Goal: Task Accomplishment & Management: Manage account settings

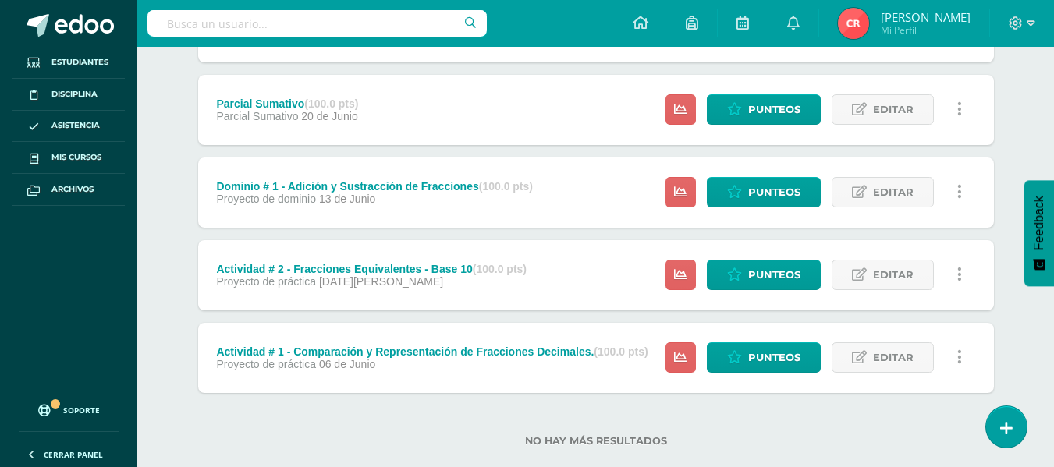
scroll to position [684, 0]
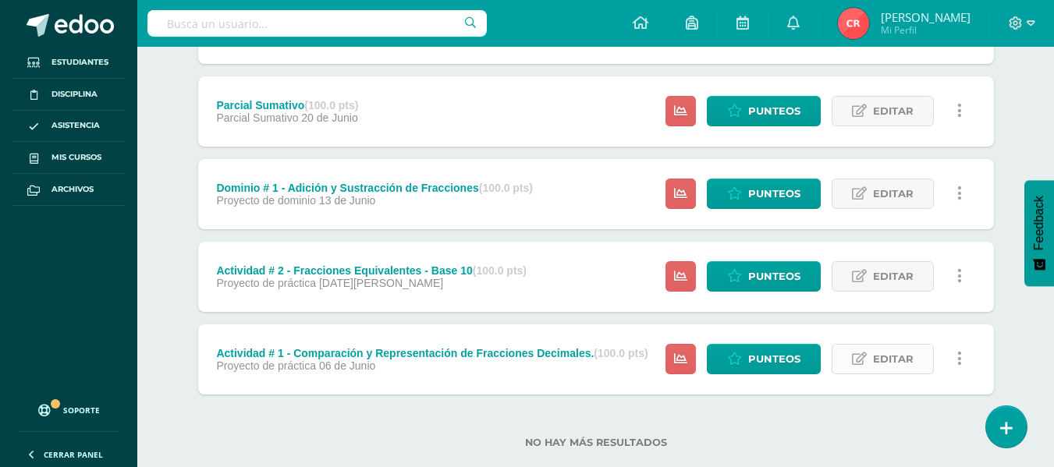
click at [872, 363] on link "Editar" at bounding box center [883, 359] width 102 height 30
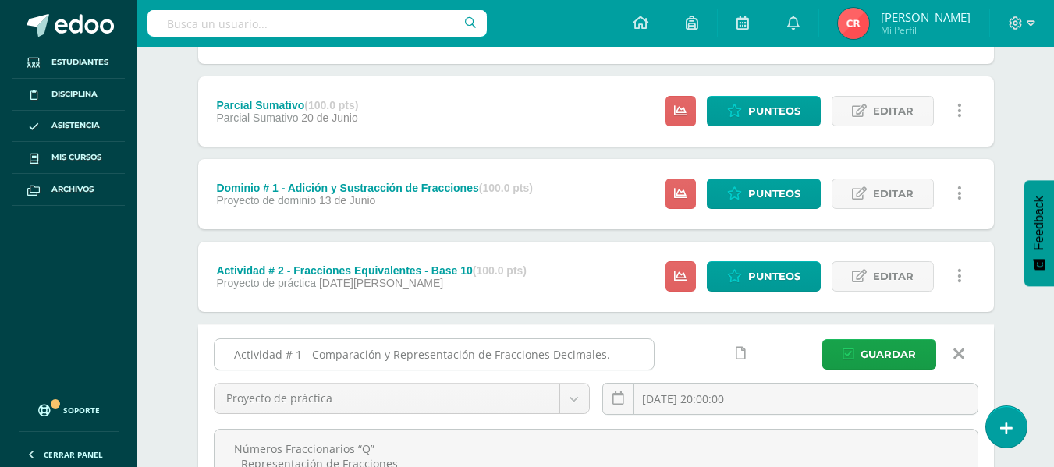
drag, startPoint x: 633, startPoint y: 351, endPoint x: 314, endPoint y: 357, distance: 319.2
click at [314, 357] on input "Actividad # 1 - Comparación y Representación de Fracciones Decimales." at bounding box center [434, 354] width 439 height 30
type input "Actividad # 1 - Multiplicación de Fracciones"
click at [767, 406] on input "2025-06-06 20:00:00" at bounding box center [790, 399] width 375 height 30
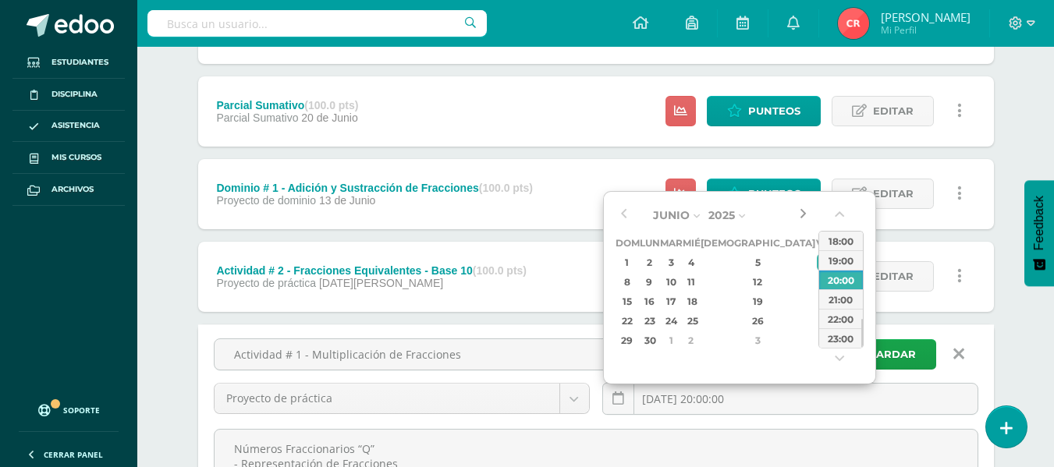
click at [801, 218] on button "button" at bounding box center [803, 215] width 16 height 23
click at [806, 215] on button "button" at bounding box center [803, 215] width 16 height 23
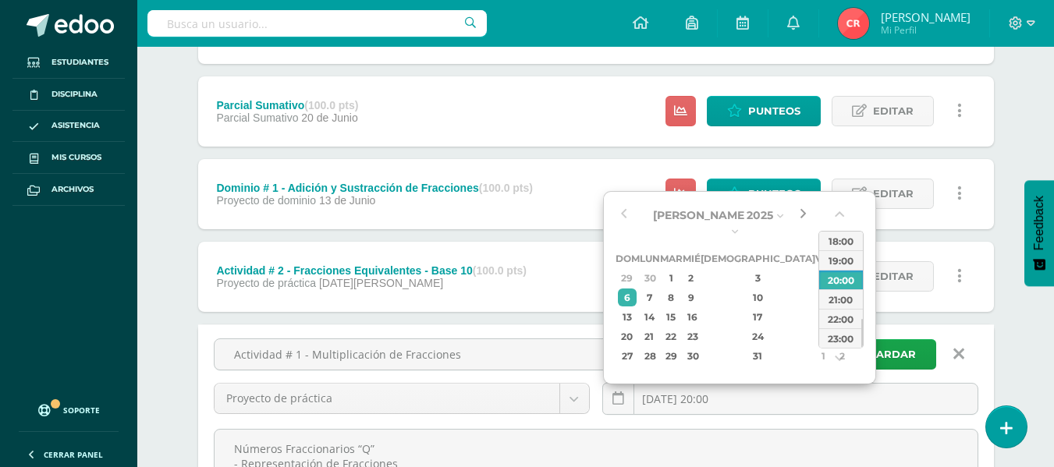
click at [806, 215] on button "button" at bounding box center [803, 215] width 16 height 23
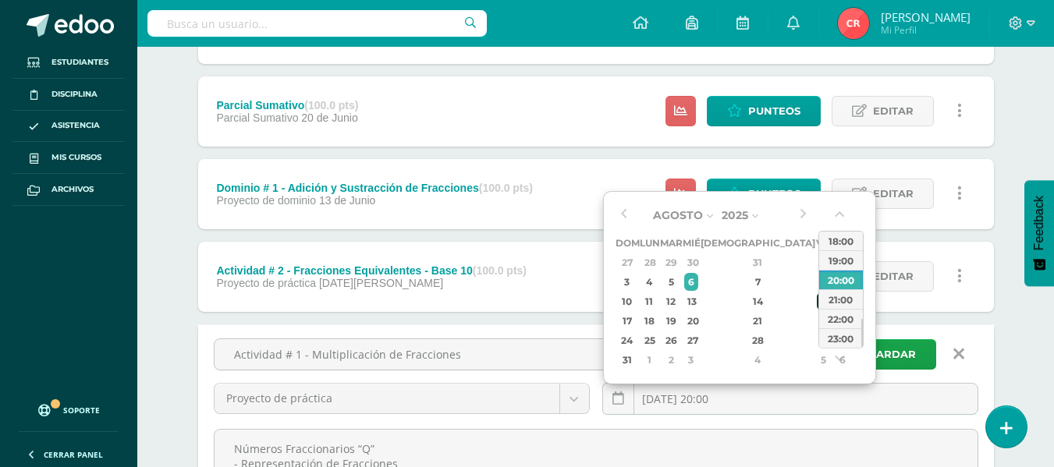
click at [815, 295] on td "15" at bounding box center [824, 302] width 18 height 20
type input "2025-08-15 20:00"
click at [907, 350] on span "Guardar" at bounding box center [888, 354] width 55 height 29
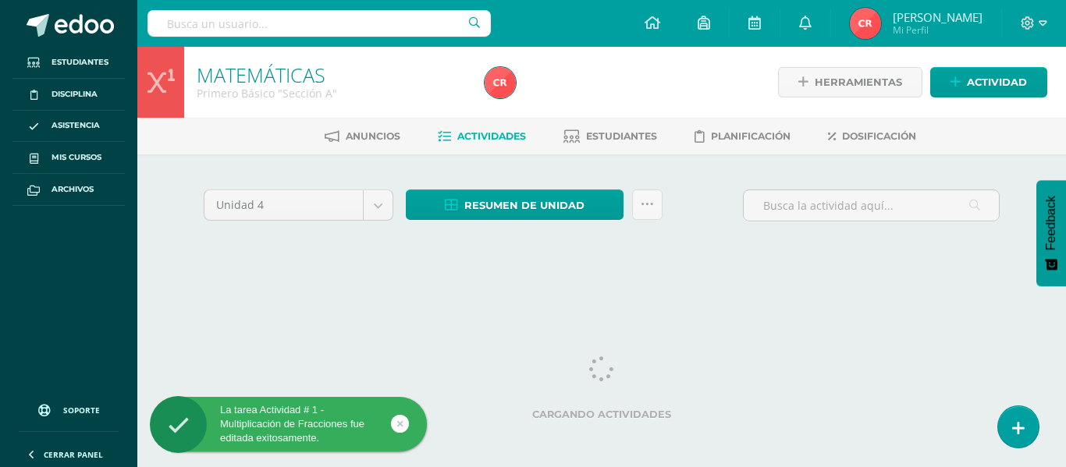
click at [907, 268] on div "Unidad 4 Unidad 1 Unidad 2 Unidad 3 Unidad 4 Resumen de unidad Descargar como H…" at bounding box center [601, 224] width 858 height 140
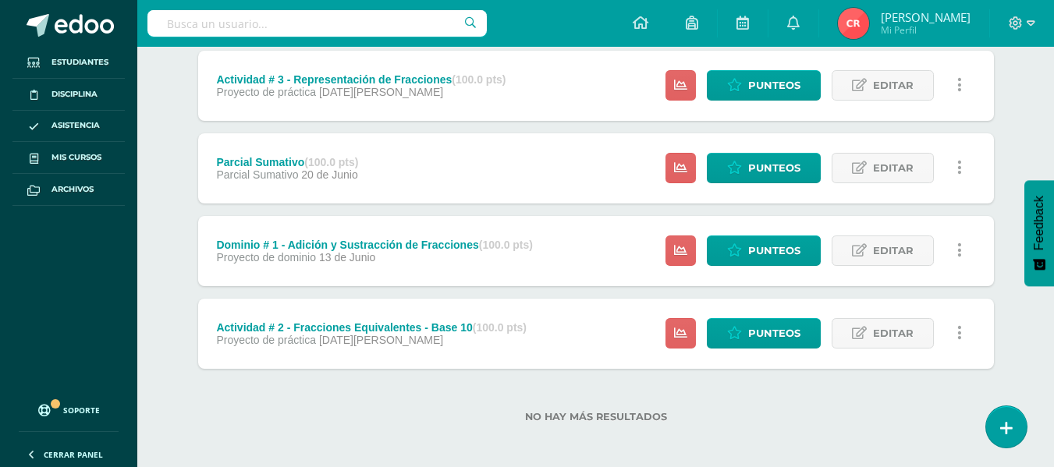
scroll to position [715, 0]
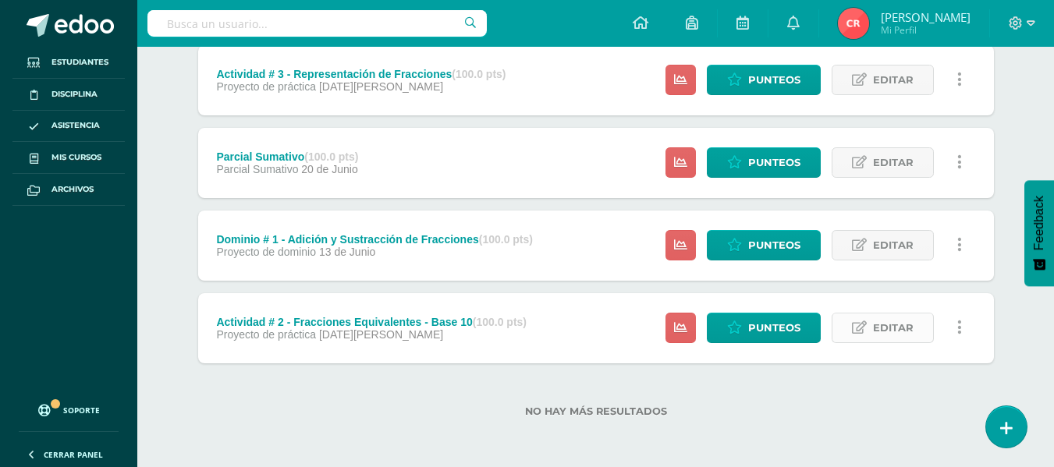
click at [916, 331] on link "Editar" at bounding box center [883, 328] width 102 height 30
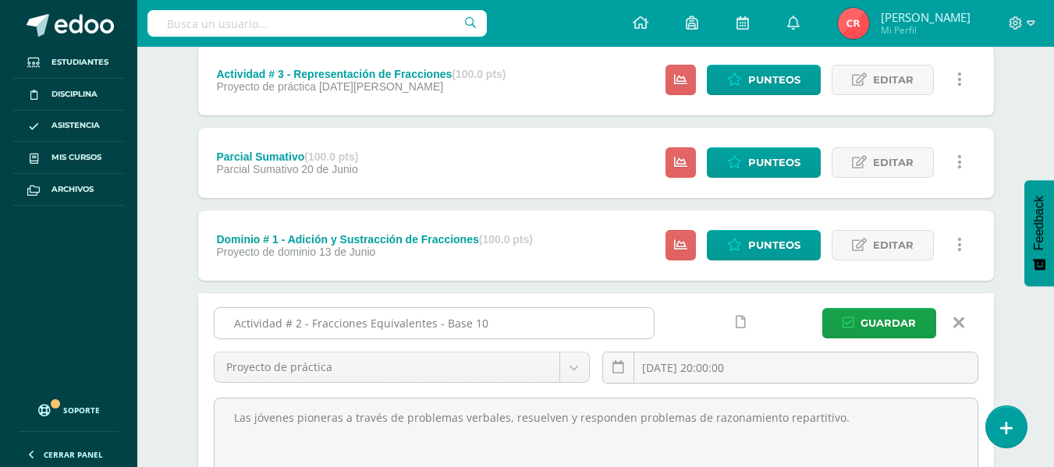
drag, startPoint x: 363, startPoint y: 325, endPoint x: 307, endPoint y: 320, distance: 56.4
click at [307, 320] on input "Actividad # 2 - Fracciones Equivalentes - Base 10" at bounding box center [434, 323] width 439 height 30
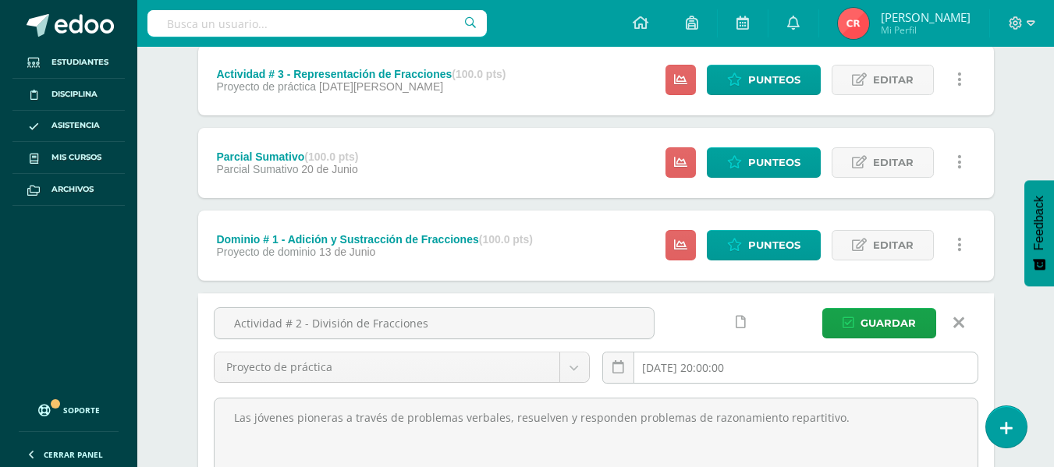
type input "Actividad # 2 - División de Fracciones"
click at [725, 361] on input "[DATE] 20:00:00" at bounding box center [790, 368] width 375 height 30
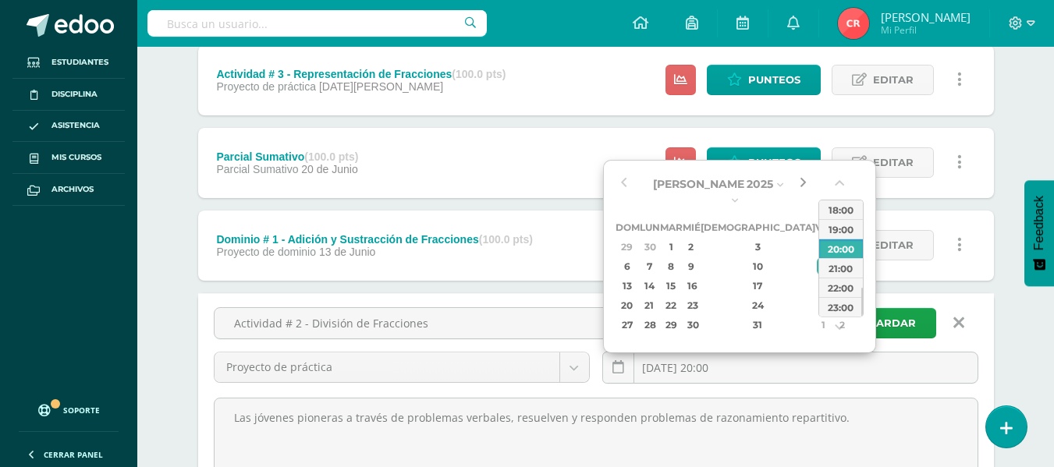
click at [804, 189] on button "button" at bounding box center [803, 183] width 16 height 23
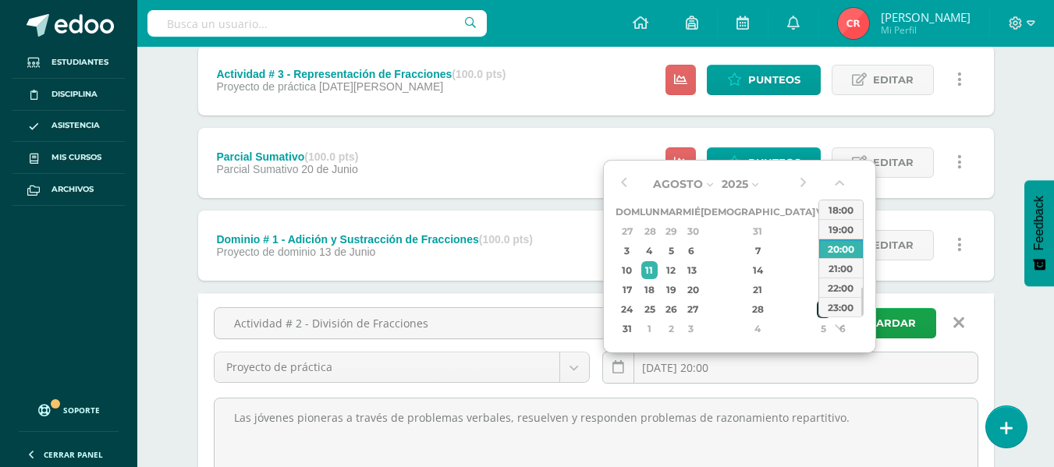
click at [817, 306] on div "29" at bounding box center [824, 309] width 14 height 18
type input "[DATE] 20:00"
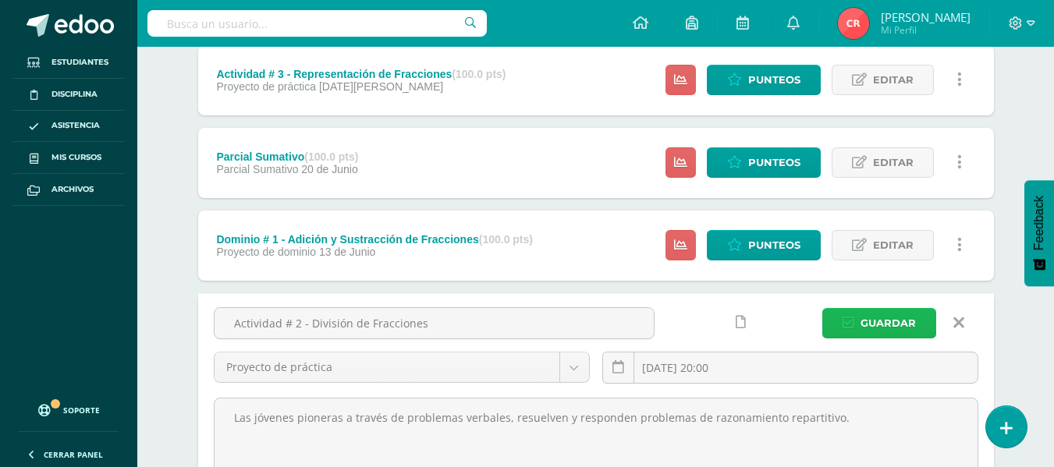
click at [900, 327] on span "Guardar" at bounding box center [888, 323] width 55 height 29
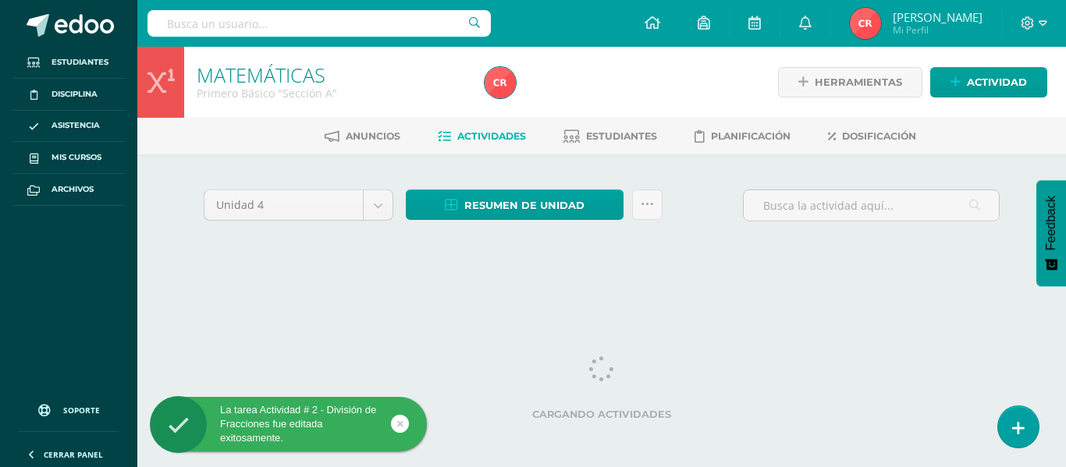
click at [239, 147] on ul "Anuncios Actividades Estudiantes Planificación Dosificación" at bounding box center [620, 136] width 929 height 26
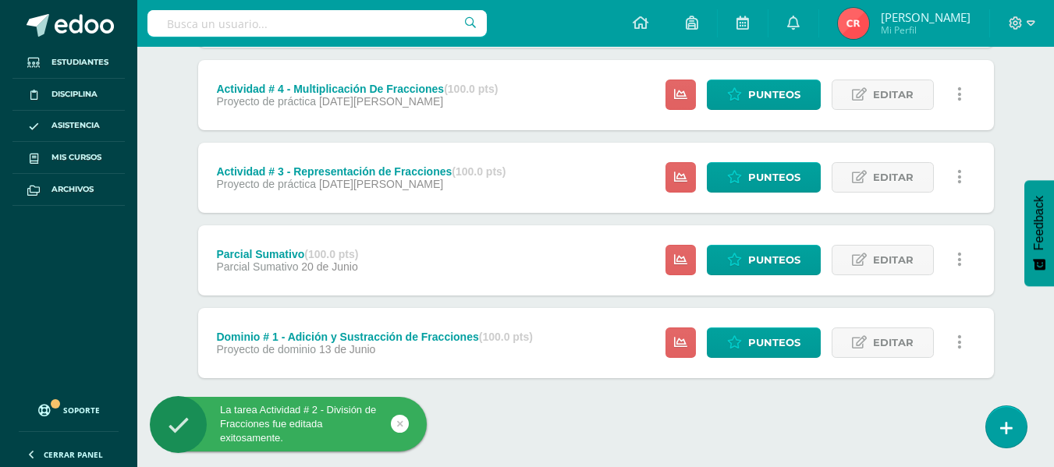
scroll to position [709, 0]
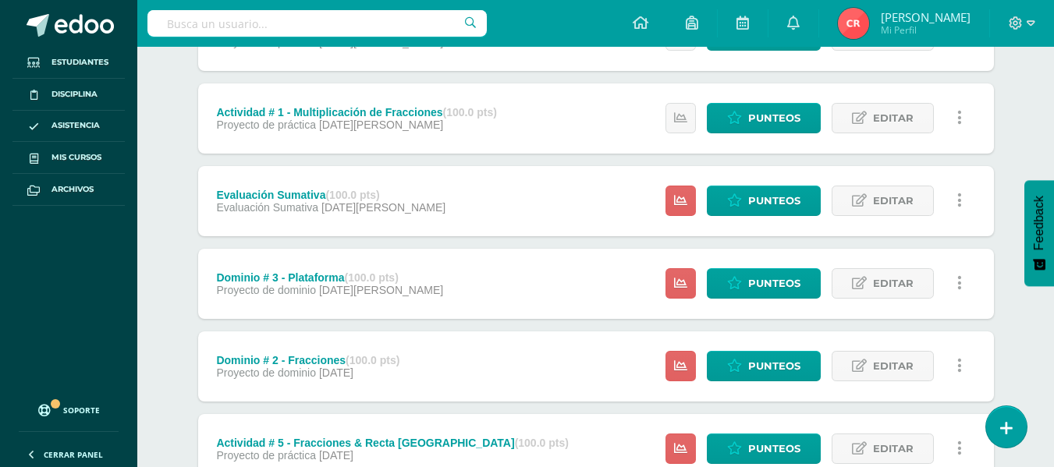
scroll to position [0, 0]
